Goal: Task Accomplishment & Management: Complete application form

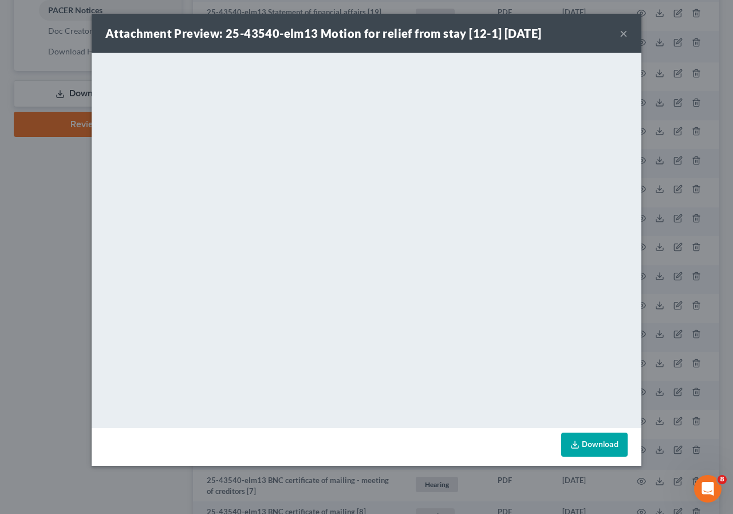
click at [622, 35] on button "×" at bounding box center [624, 33] width 8 height 14
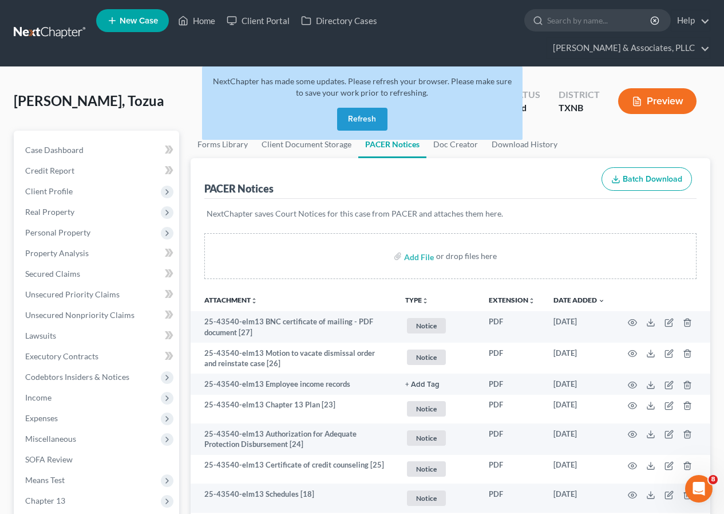
click at [359, 121] on button "Refresh" at bounding box center [362, 119] width 50 height 23
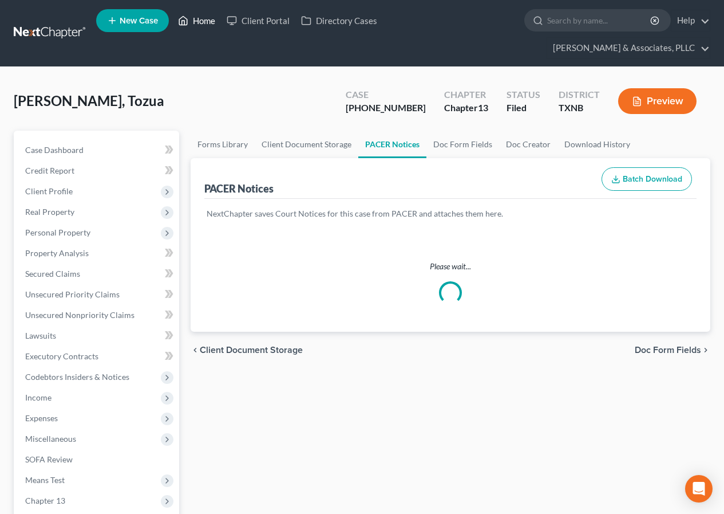
click at [201, 18] on link "Home" at bounding box center [196, 20] width 49 height 21
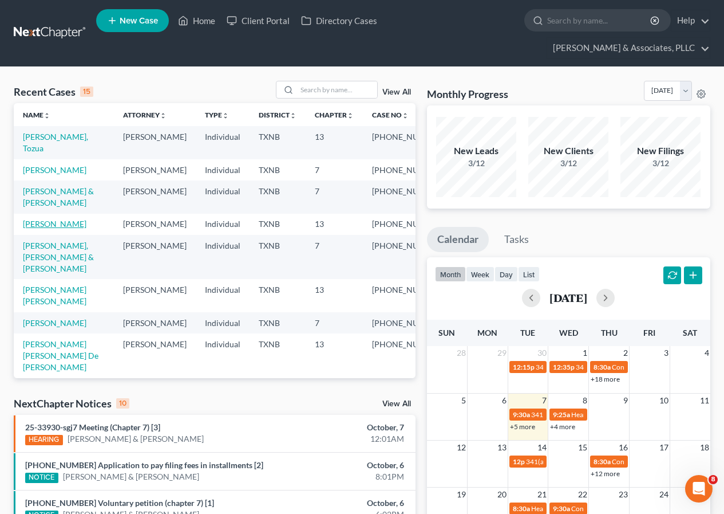
click at [47, 228] on link "Turner, Jaremy" at bounding box center [55, 224] width 64 height 10
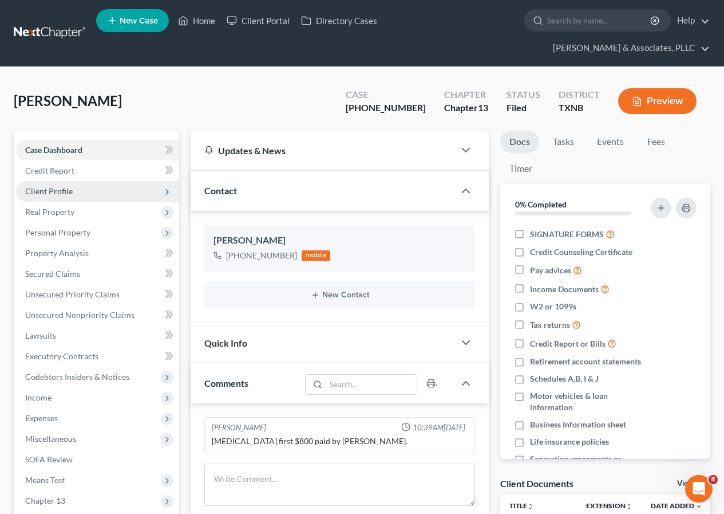
click at [62, 193] on span "Client Profile" at bounding box center [49, 191] width 48 height 10
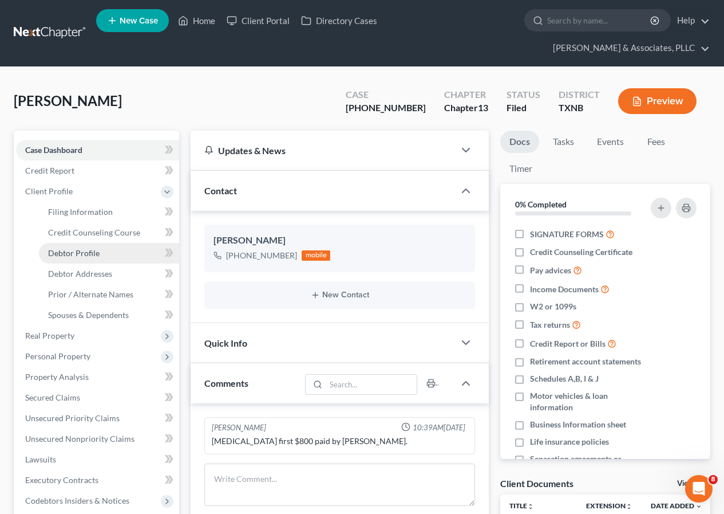
click at [95, 250] on span "Debtor Profile" at bounding box center [74, 253] width 52 height 10
select select "0"
